Goal: Navigation & Orientation: Find specific page/section

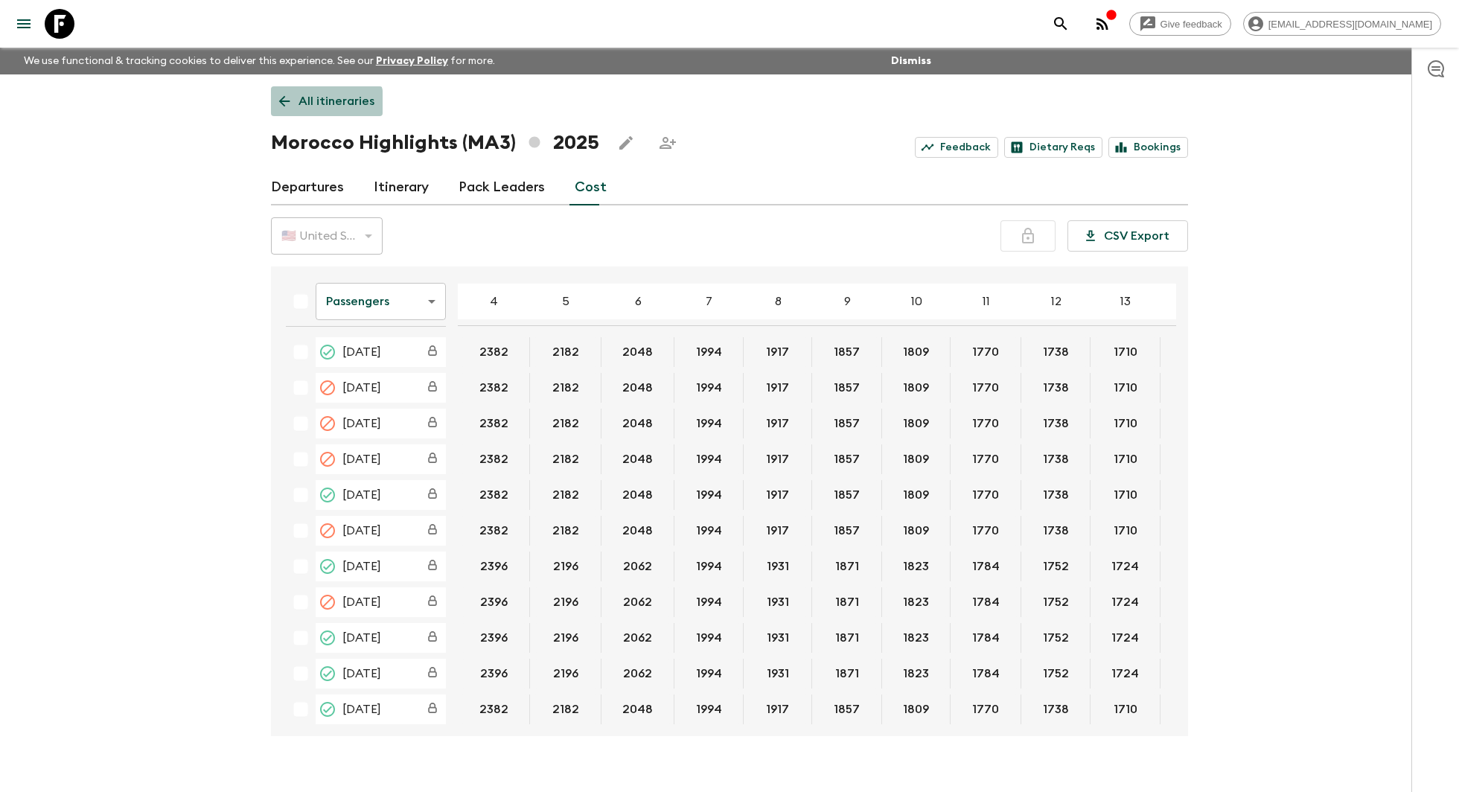
click at [271, 109] on link "All itineraries" at bounding box center [327, 101] width 112 height 30
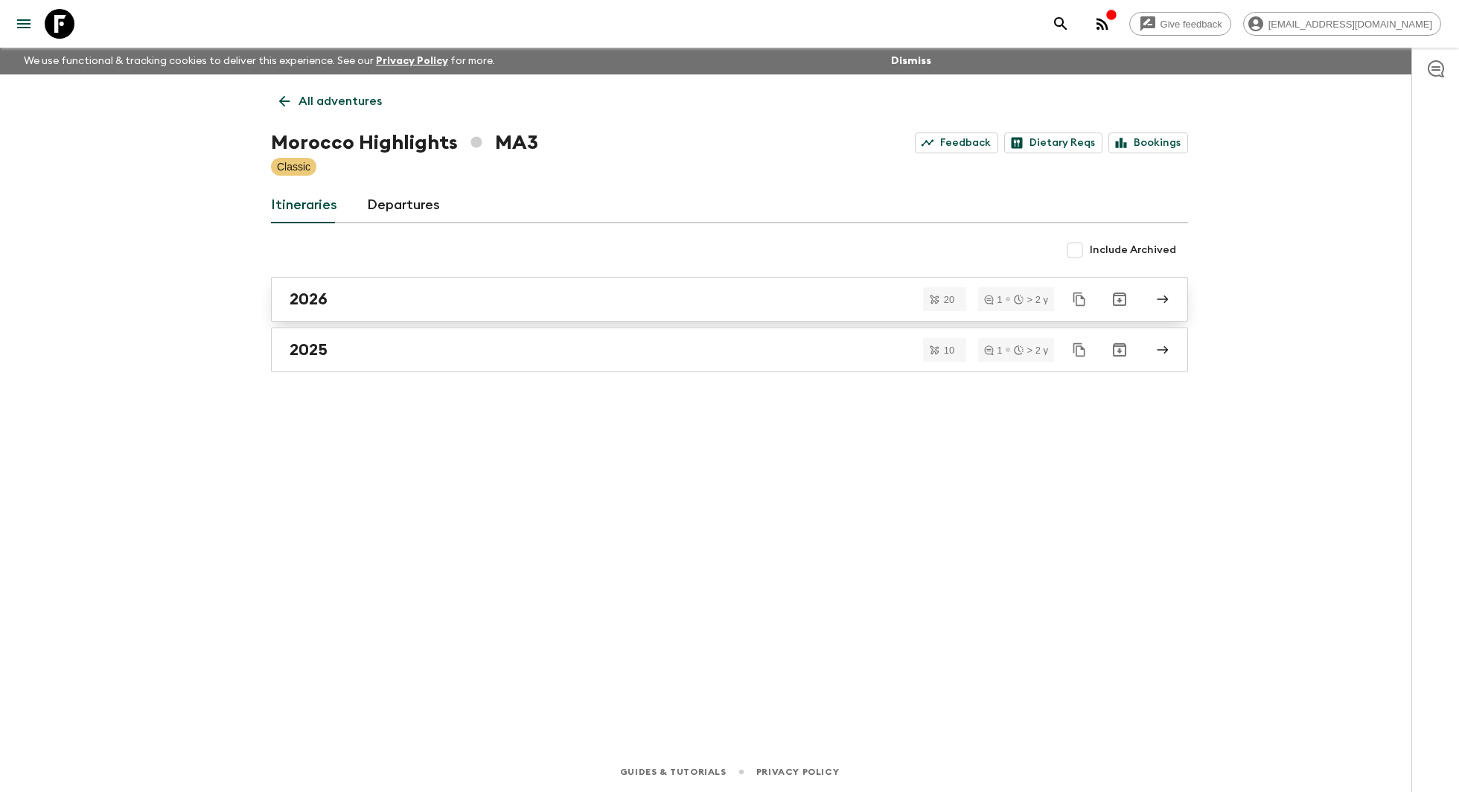
click at [441, 295] on div "2026" at bounding box center [714, 298] width 851 height 19
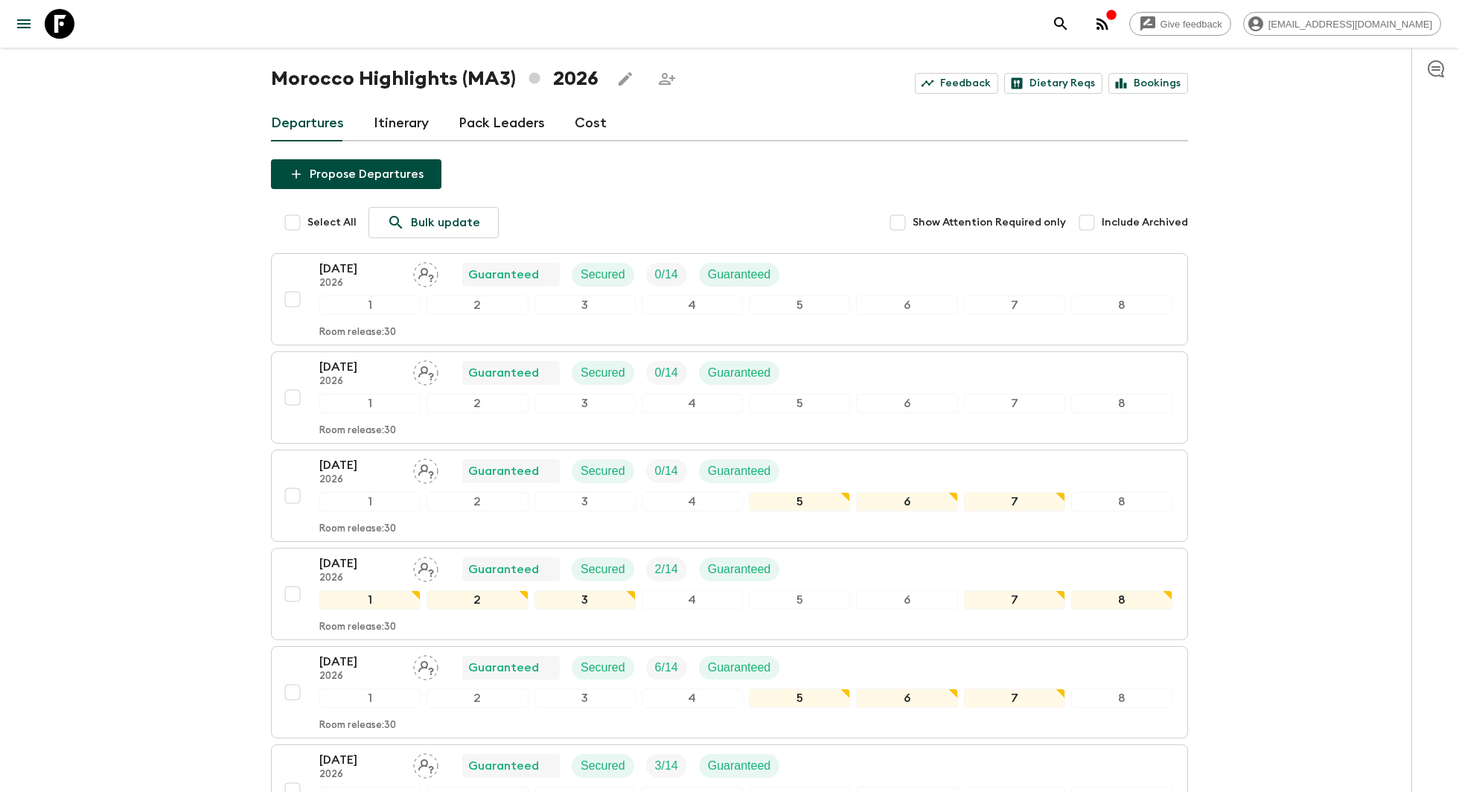
scroll to position [66, 0]
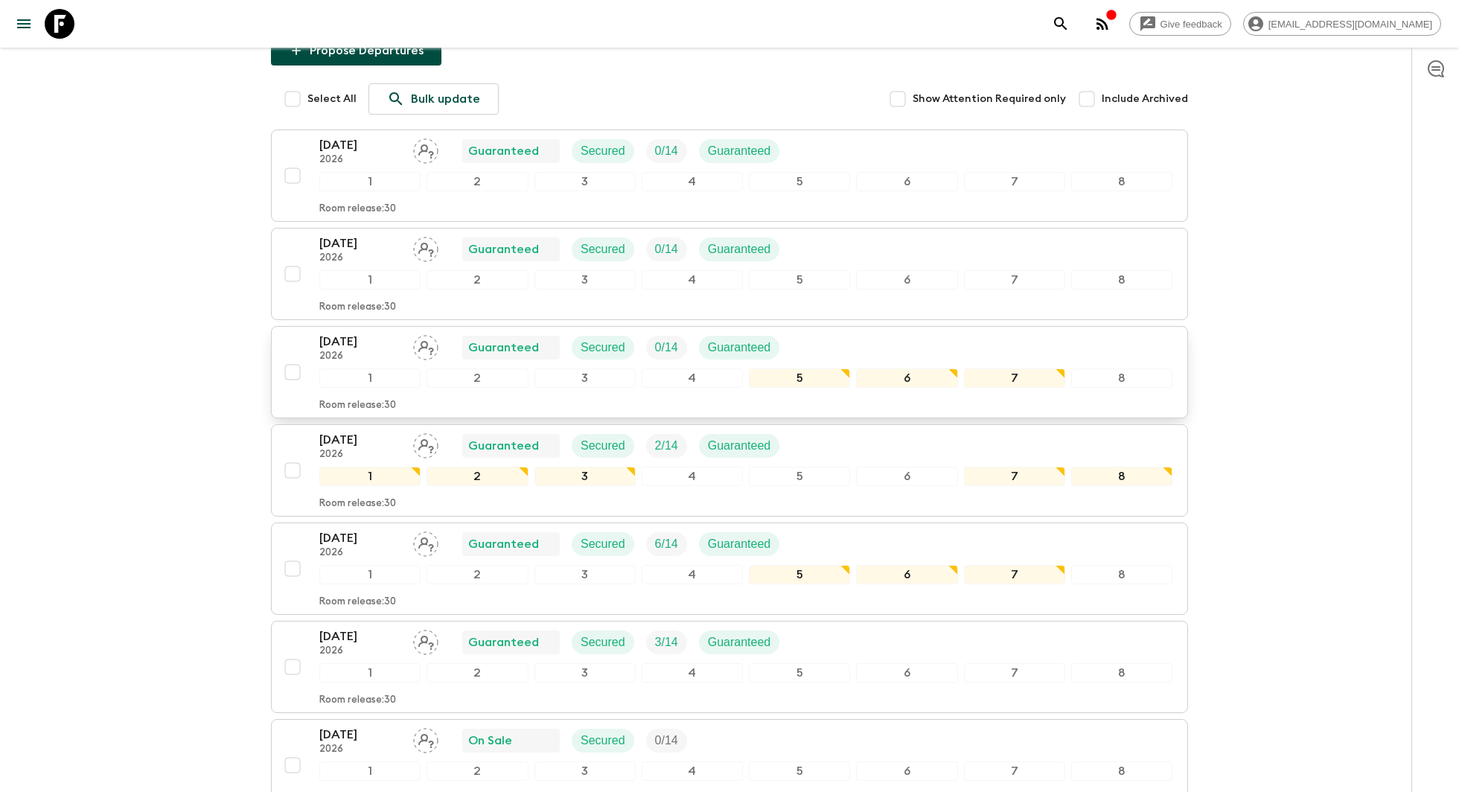
scroll to position [213, 0]
